Goal: Transaction & Acquisition: Purchase product/service

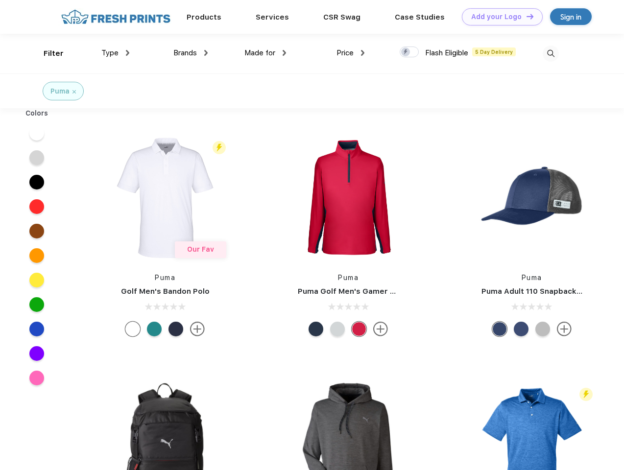
click at [498, 17] on link "Add your Logo Design Tool" at bounding box center [502, 16] width 81 height 17
click at [0, 0] on div "Design Tool" at bounding box center [0, 0] width 0 height 0
click at [525, 16] on link "Add your Logo Design Tool" at bounding box center [502, 16] width 81 height 17
click at [47, 53] on div "Filter" at bounding box center [54, 53] width 20 height 11
click at [116, 53] on span "Type" at bounding box center [109, 52] width 17 height 9
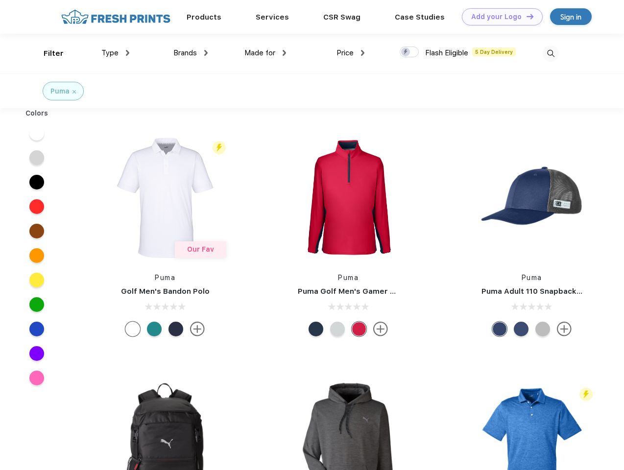
click at [190, 53] on span "Brands" at bounding box center [185, 52] width 24 height 9
click at [265, 53] on span "Made for" at bounding box center [259, 52] width 31 height 9
click at [351, 53] on span "Price" at bounding box center [344, 52] width 17 height 9
click at [409, 52] on div at bounding box center [409, 52] width 19 height 11
click at [406, 52] on input "checkbox" at bounding box center [403, 49] width 6 height 6
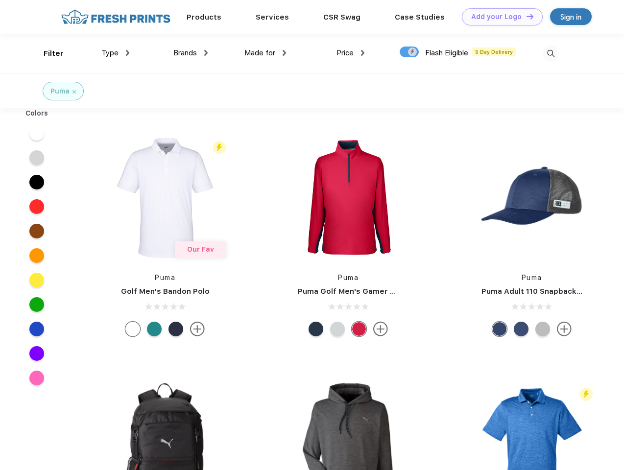
click at [550, 53] on img at bounding box center [551, 54] width 16 height 16
